Goal: Information Seeking & Learning: Learn about a topic

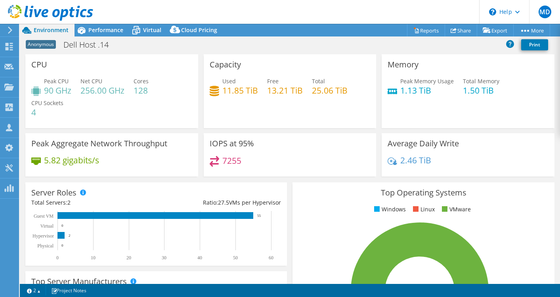
select select "USD"
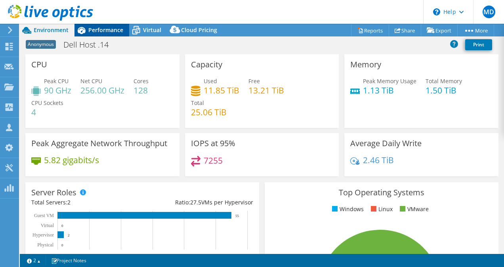
click at [115, 33] on span "Performance" at bounding box center [105, 30] width 35 height 8
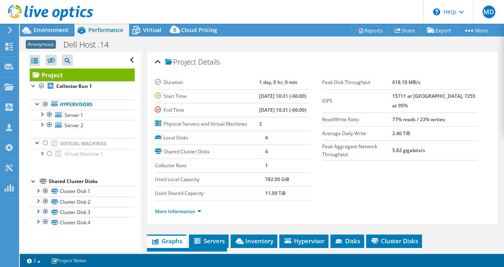
click at [48, 31] on span "Environment" at bounding box center [51, 30] width 35 height 8
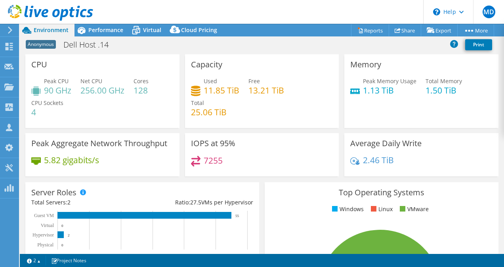
click at [179, 128] on div "CPU Peak CPU 90 GHz Net CPU 256.00 GHz Cores 128 CPU Sockets 4" at bounding box center [103, 93] width 160 height 79
click at [98, 27] on span "Performance" at bounding box center [105, 30] width 35 height 8
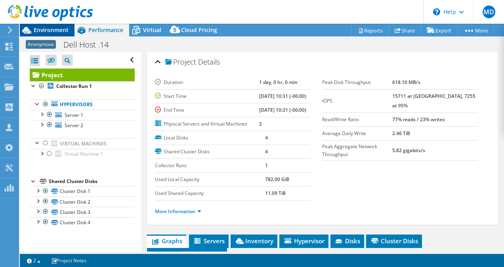
click at [56, 35] on div "Environment" at bounding box center [47, 30] width 55 height 13
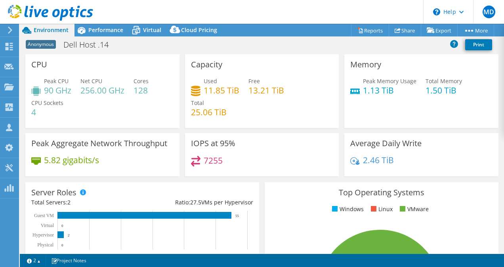
click at [213, 160] on h4 "7255" at bounding box center [213, 160] width 19 height 9
drag, startPoint x: 213, startPoint y: 160, endPoint x: 163, endPoint y: 133, distance: 57.1
click at [163, 133] on div "Peak Aggregate Network Throughput 5.82 gigabits/s" at bounding box center [102, 154] width 154 height 43
click at [411, 52] on div "Anonymous Dell Host .14 Print" at bounding box center [262, 45] width 484 height 17
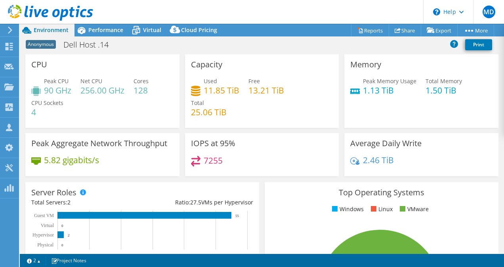
click at [376, 46] on div "Anonymous Dell Host .14 Print" at bounding box center [262, 44] width 484 height 15
click at [342, 63] on div "Memory Peak Memory Usage 1.13 TiB Total Memory 1.50 TiB" at bounding box center [422, 91] width 160 height 74
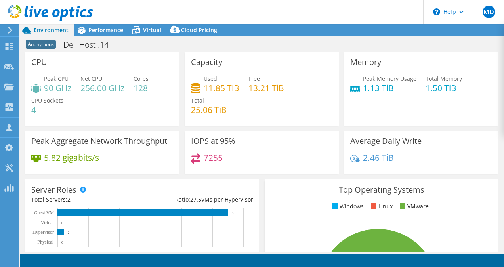
select select "USD"
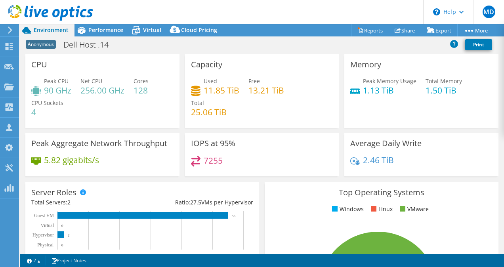
click at [342, 56] on div "Memory Peak Memory Usage 1.13 TiB Total Memory 1.50 TiB" at bounding box center [422, 91] width 160 height 74
